Goal: Task Accomplishment & Management: Manage account settings

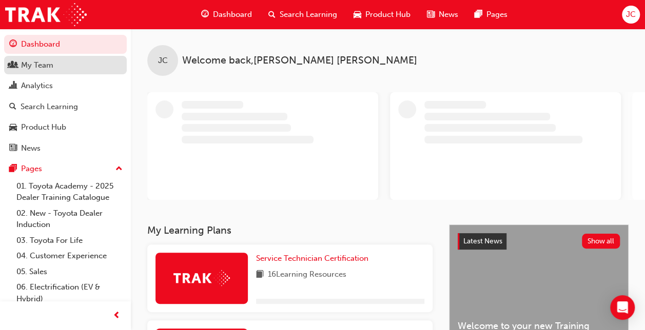
click at [31, 60] on div "My Team" at bounding box center [37, 66] width 32 height 12
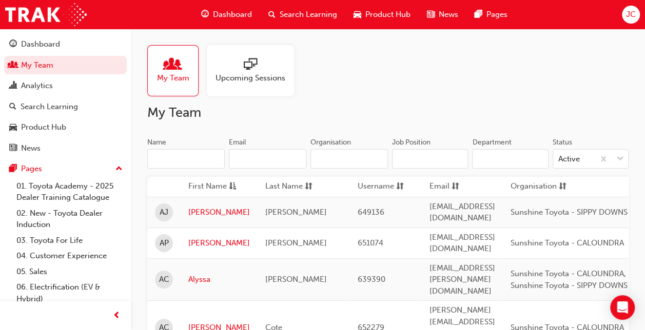
click at [187, 161] on input "Name" at bounding box center [185, 158] width 77 height 19
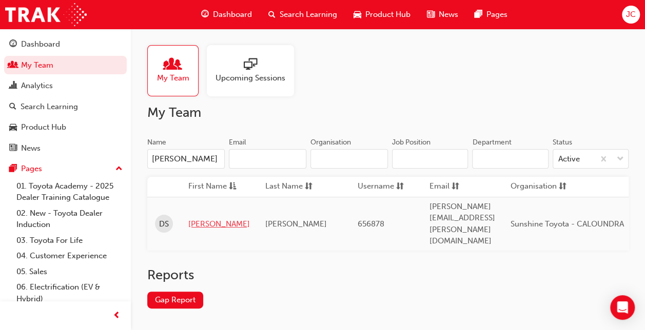
type input "[PERSON_NAME]"
click at [198, 219] on link "[PERSON_NAME]" at bounding box center [219, 225] width 62 height 12
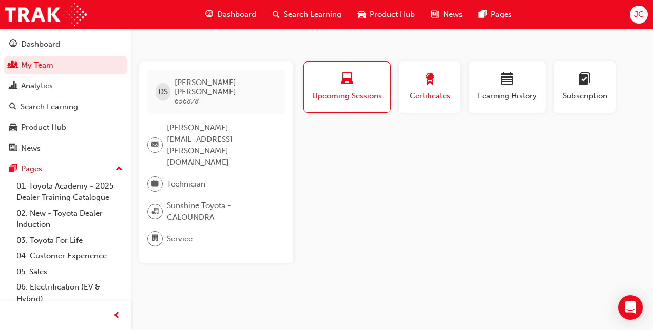
click at [435, 89] on div "Certificates" at bounding box center [429, 87] width 46 height 29
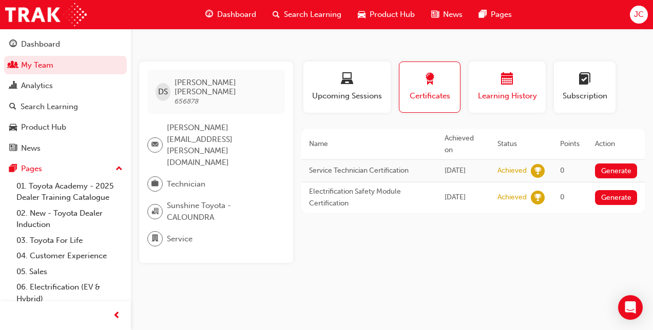
click at [513, 82] on div "button" at bounding box center [507, 81] width 62 height 16
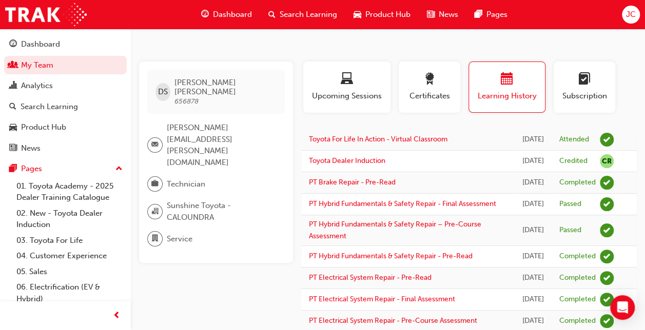
click at [623, 10] on div "JC" at bounding box center [631, 15] width 18 height 18
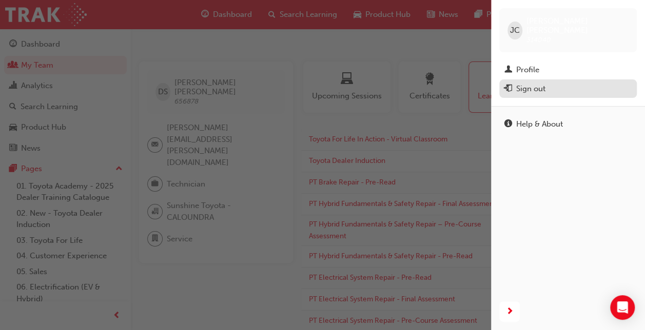
click at [525, 83] on div "Sign out" at bounding box center [530, 89] width 29 height 12
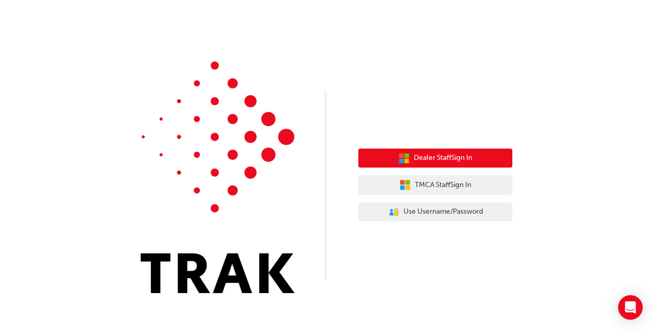
click at [435, 162] on span "Dealer Staff Sign In" at bounding box center [443, 158] width 58 height 12
